Goal: Find specific page/section: Find specific page/section

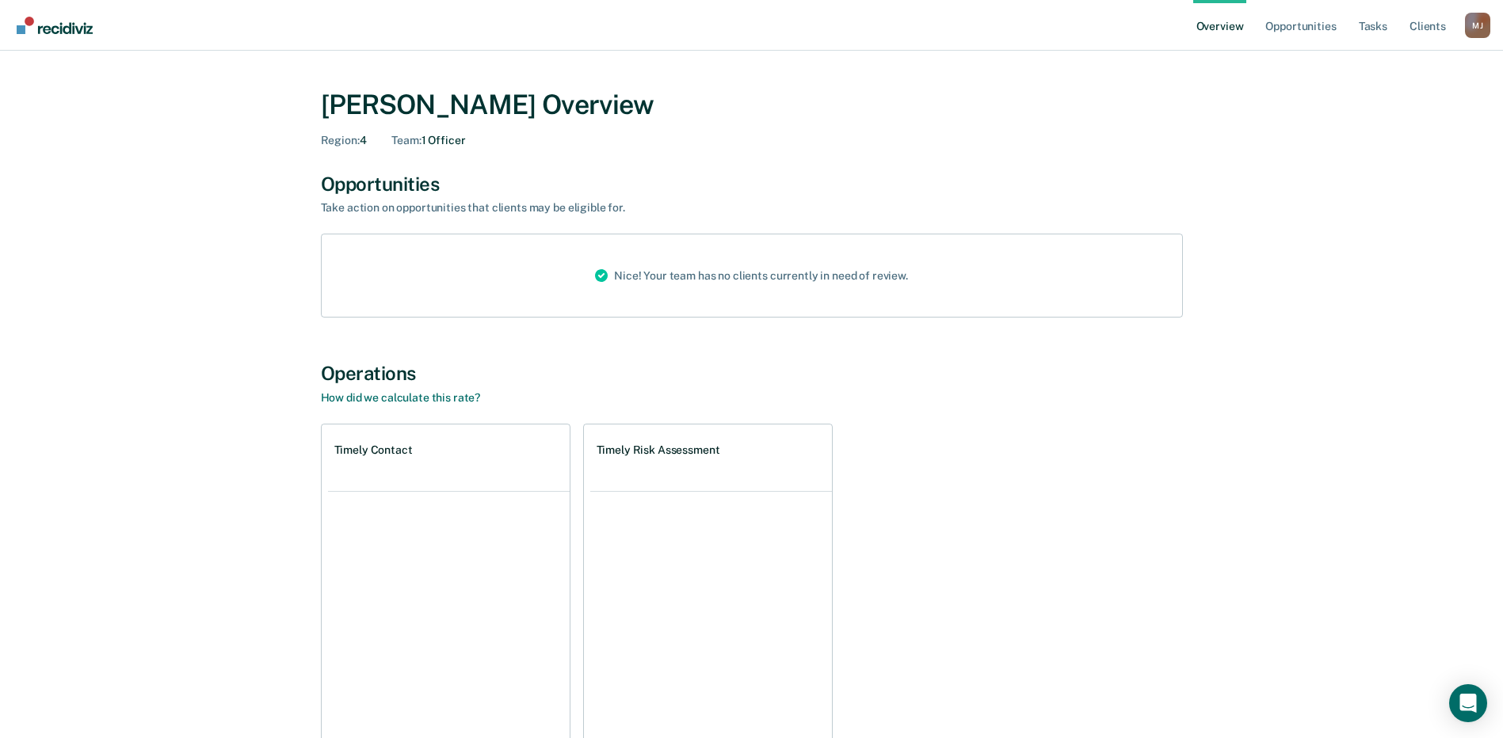
click at [614, 276] on div "Nice! Your team has no clients currently in need of review." at bounding box center [751, 276] width 338 height 82
click at [417, 170] on div "[PERSON_NAME] Overview Region : 4 Team : 1 Officer Opportunities Take action on…" at bounding box center [751, 422] width 951 height 704
click at [418, 139] on span "Team :" at bounding box center [405, 140] width 29 height 13
click at [1375, 27] on link "Tasks" at bounding box center [1373, 25] width 35 height 51
